Goal: Information Seeking & Learning: Learn about a topic

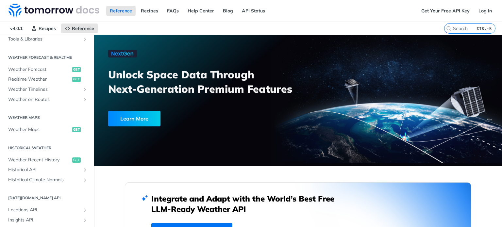
scroll to position [111, 0]
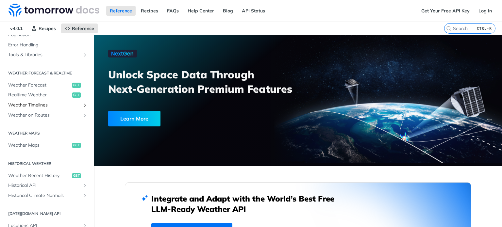
click at [46, 104] on span "Weather Timelines" at bounding box center [44, 105] width 72 height 7
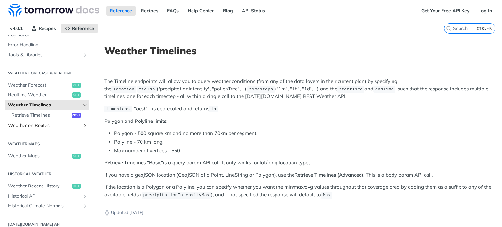
click at [47, 125] on span "Weather on Routes" at bounding box center [44, 125] width 72 height 7
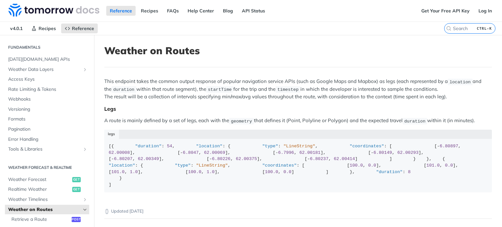
scroll to position [14, 0]
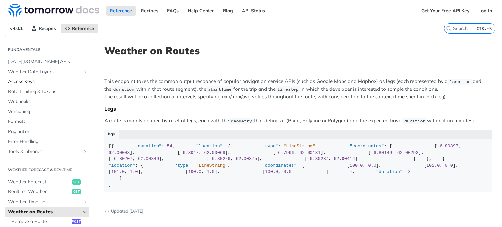
click at [24, 81] on span "Access Keys" at bounding box center [47, 81] width 79 height 7
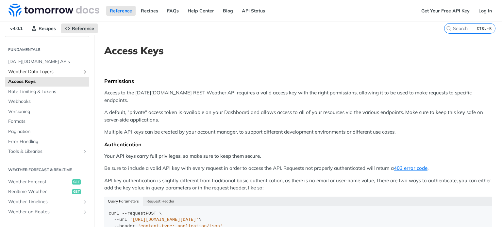
click at [50, 70] on span "Weather Data Layers" at bounding box center [44, 72] width 72 height 7
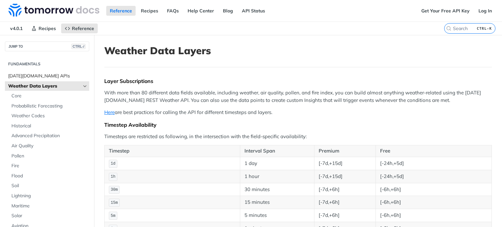
click at [13, 76] on span "Tomorrow.io APIs" at bounding box center [47, 76] width 79 height 7
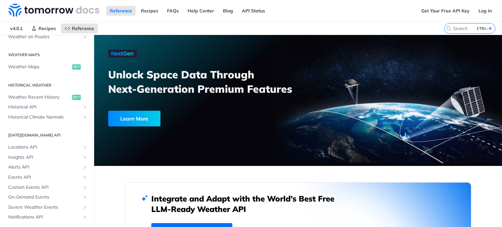
scroll to position [207, 0]
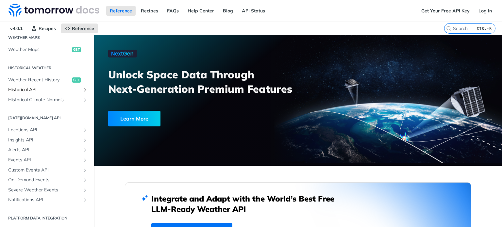
click at [22, 91] on span "Historical API" at bounding box center [44, 90] width 72 height 7
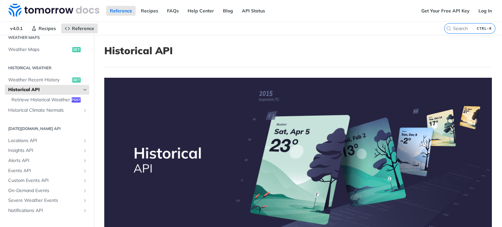
click at [35, 87] on span "Historical API" at bounding box center [44, 90] width 72 height 7
click at [82, 87] on icon "Hide subpages for Historical API" at bounding box center [84, 89] width 5 height 5
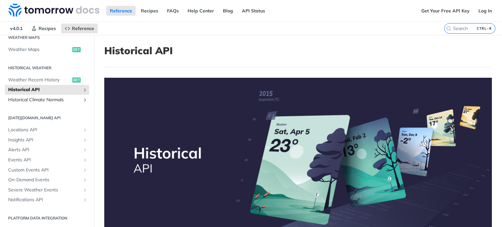
click at [47, 97] on span "Historical Climate Normals" at bounding box center [44, 100] width 72 height 7
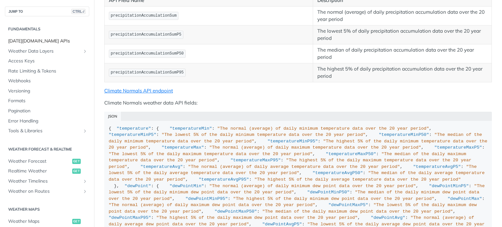
click at [22, 38] on span "Tomorrow.io APIs" at bounding box center [47, 41] width 79 height 7
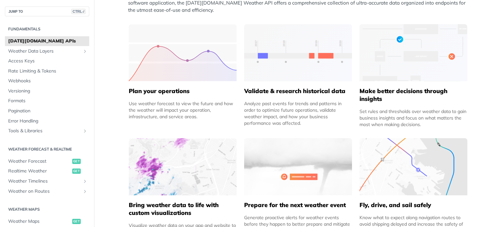
scroll to position [296, 0]
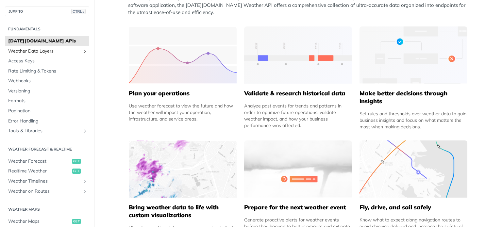
click at [33, 52] on span "Weather Data Layers" at bounding box center [44, 51] width 72 height 7
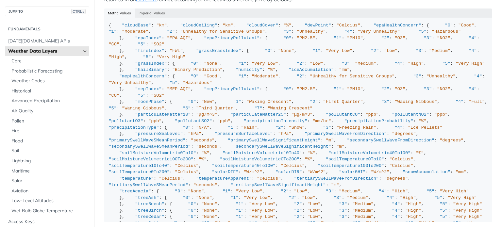
scroll to position [637, 0]
